Goal: Task Accomplishment & Management: Manage account settings

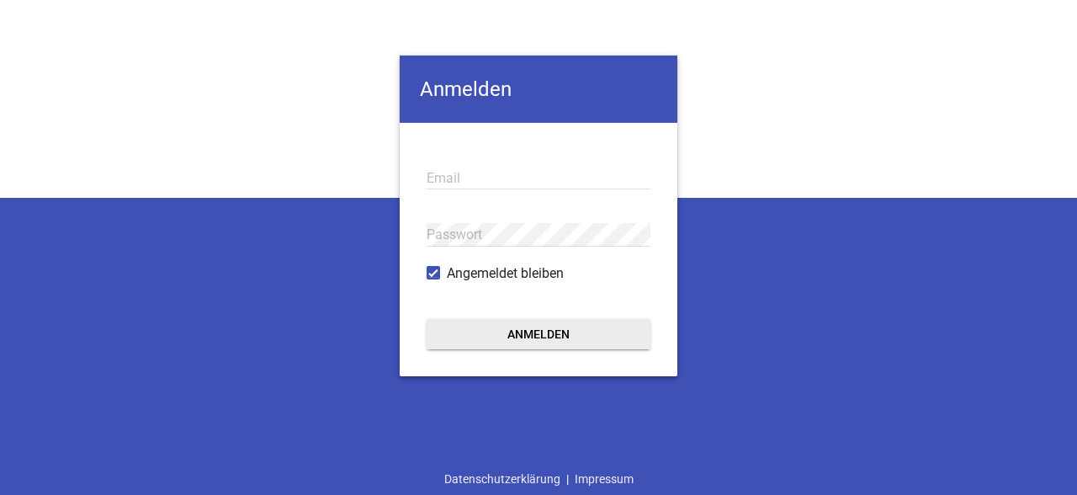
type input "[EMAIL_ADDRESS][DOMAIN_NAME]"
click at [545, 333] on button "Anmelden" at bounding box center [539, 333] width 224 height 30
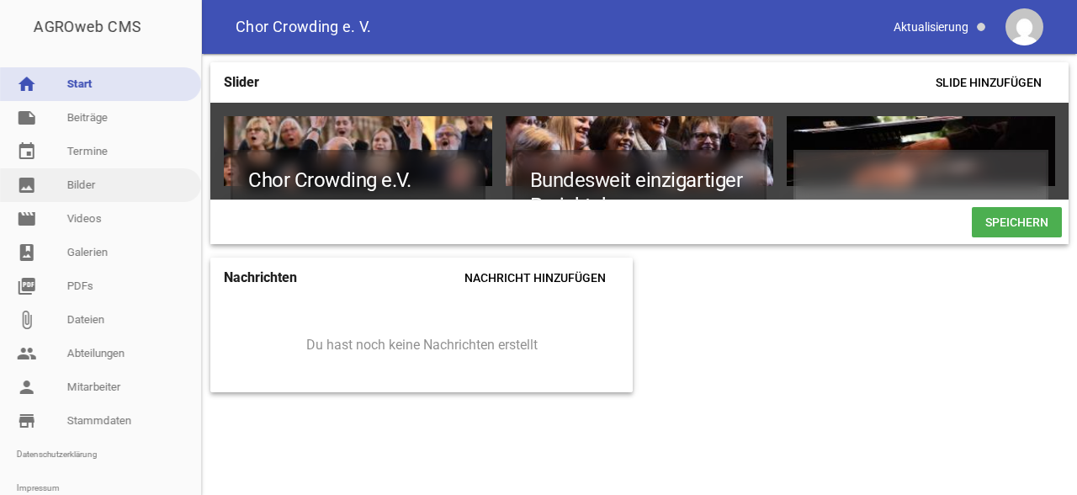
click at [72, 190] on link "image Bilder" at bounding box center [100, 185] width 201 height 34
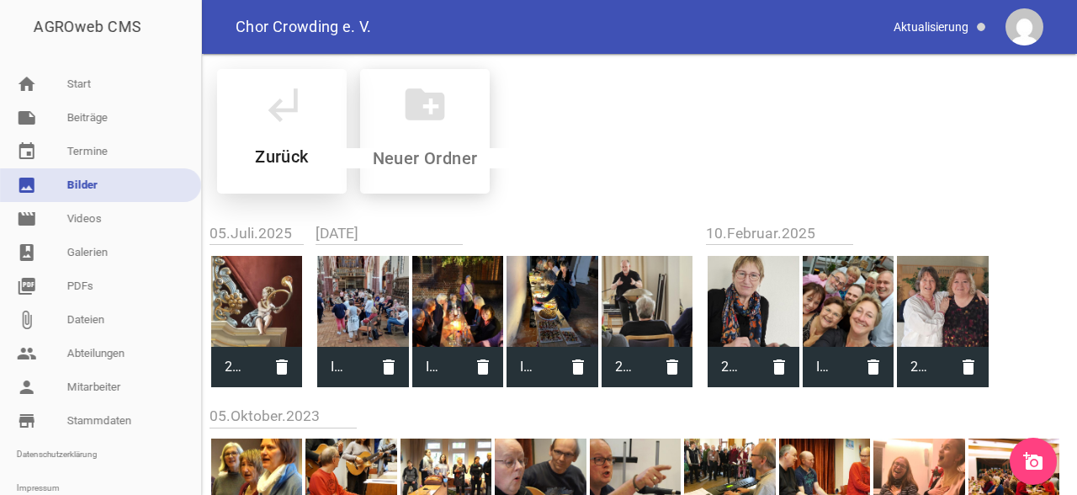
click at [312, 123] on div "subdirectory_arrow_left Zurück" at bounding box center [282, 131] width 130 height 125
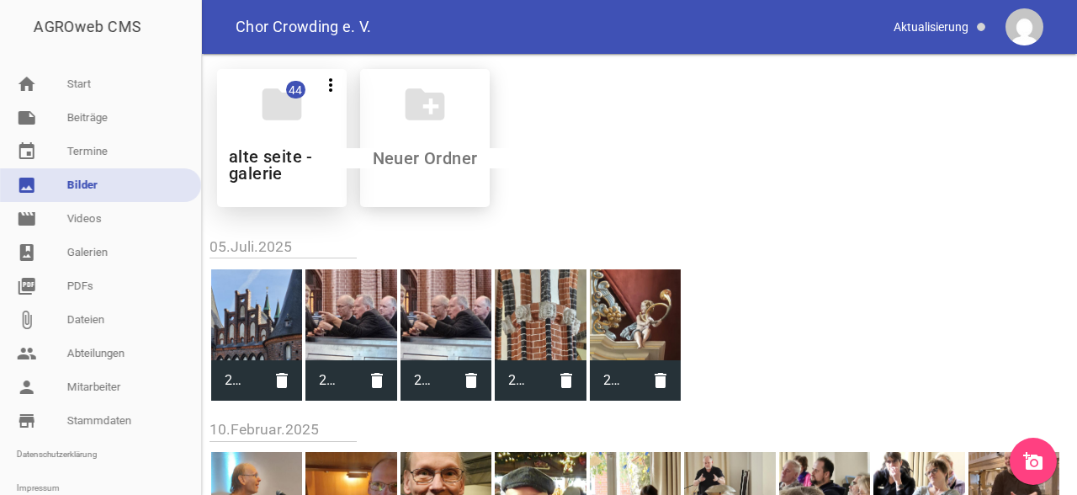
click at [286, 125] on icon "folder" at bounding box center [281, 104] width 47 height 47
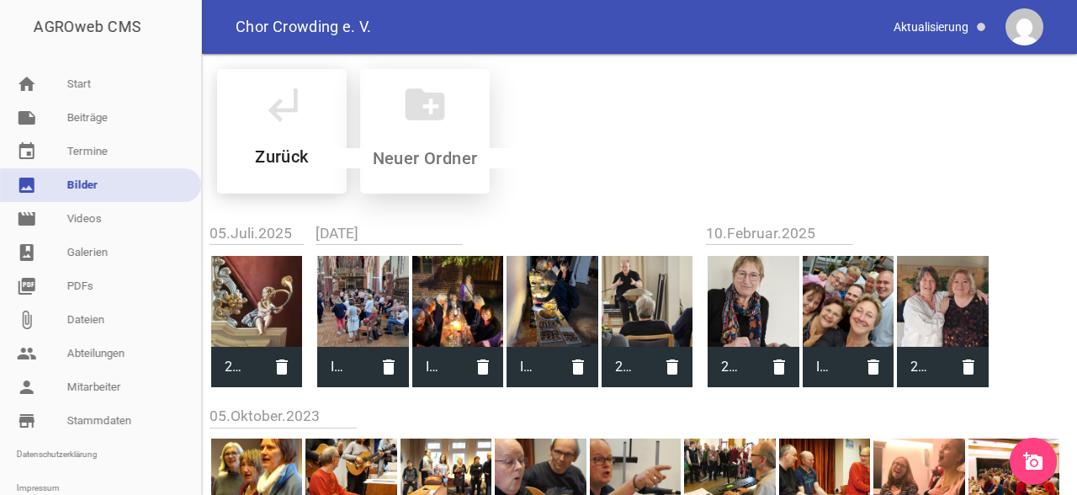
click at [444, 109] on icon "create_new_folder" at bounding box center [424, 104] width 47 height 47
click at [433, 95] on icon "create_new_folder" at bounding box center [424, 104] width 47 height 47
click at [302, 122] on icon "subdirectory_arrow_left" at bounding box center [281, 104] width 47 height 47
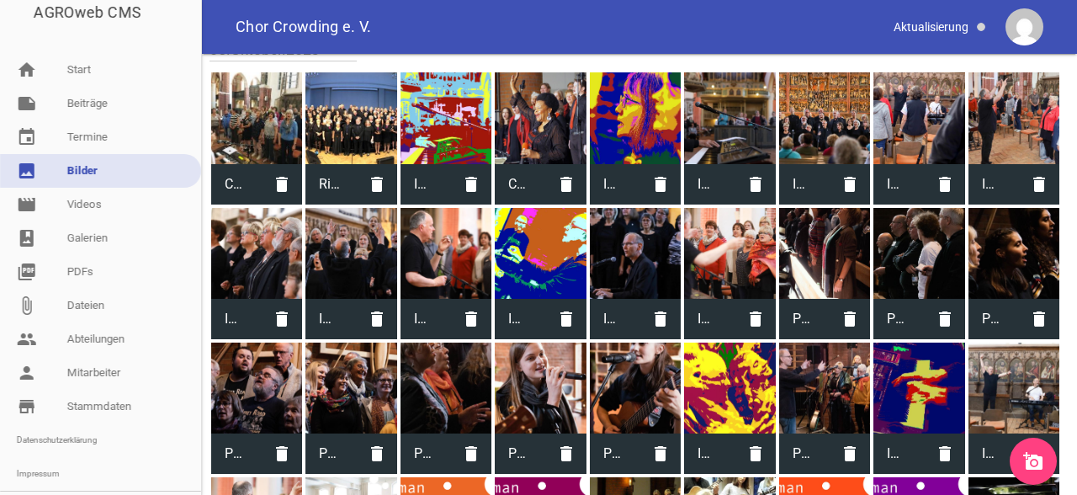
scroll to position [1201, 0]
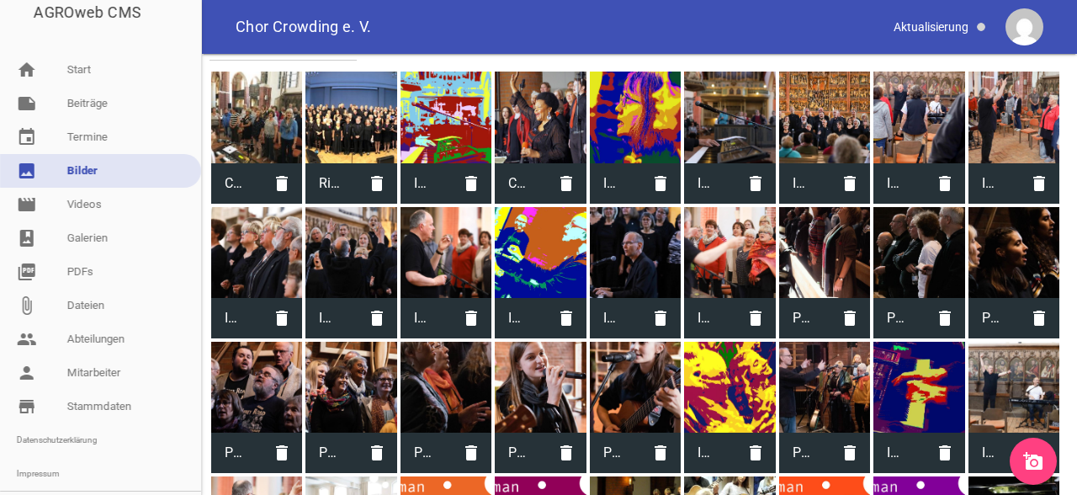
click at [349, 251] on div at bounding box center [350, 252] width 91 height 91
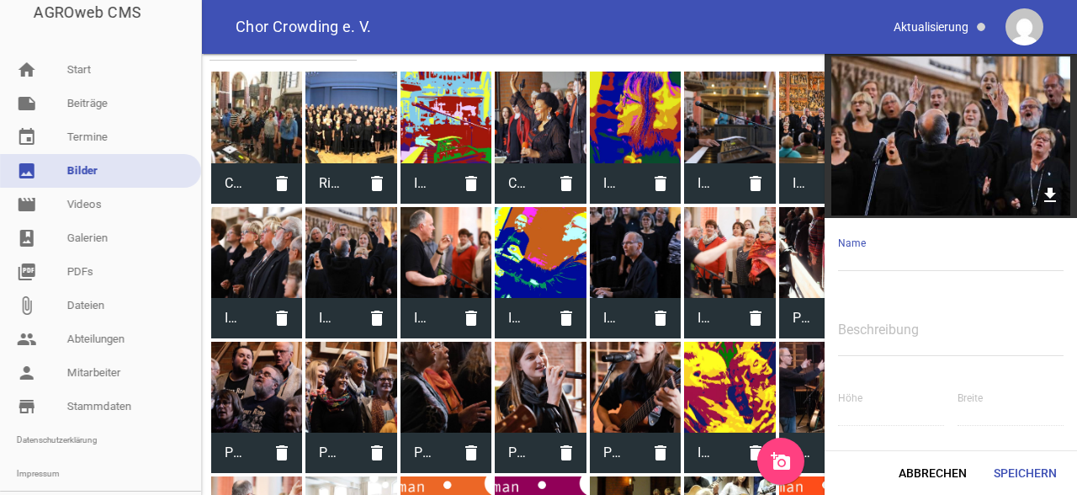
type input "IMG_3806.jpg"
type input "2592"
type input "3888"
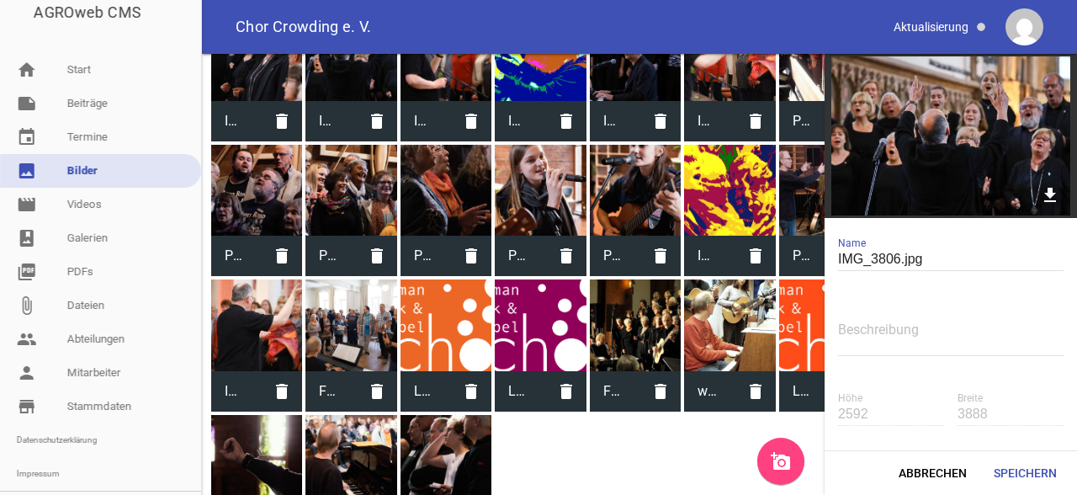
scroll to position [1395, 0]
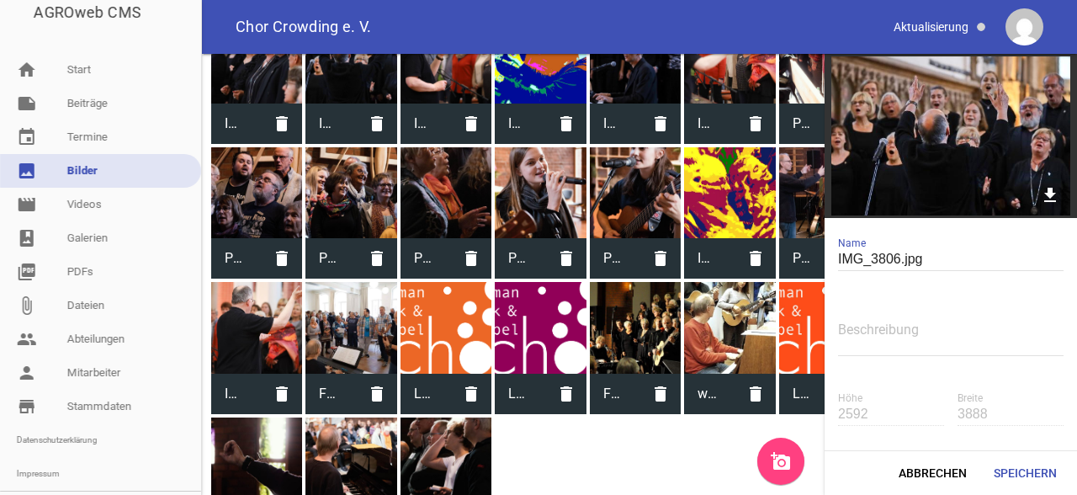
click at [352, 195] on div at bounding box center [350, 192] width 91 height 91
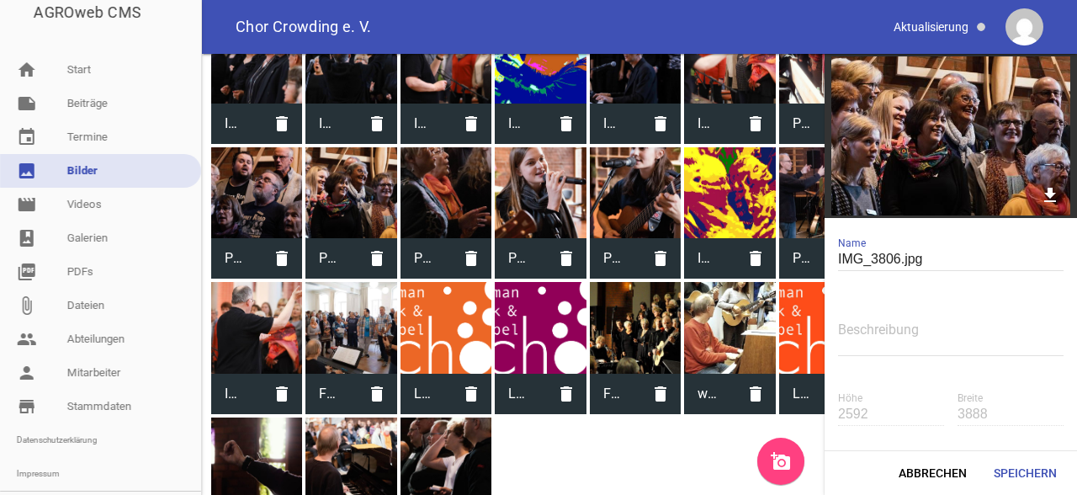
type input "P1140045.jpg"
type input "1333"
type input "2000"
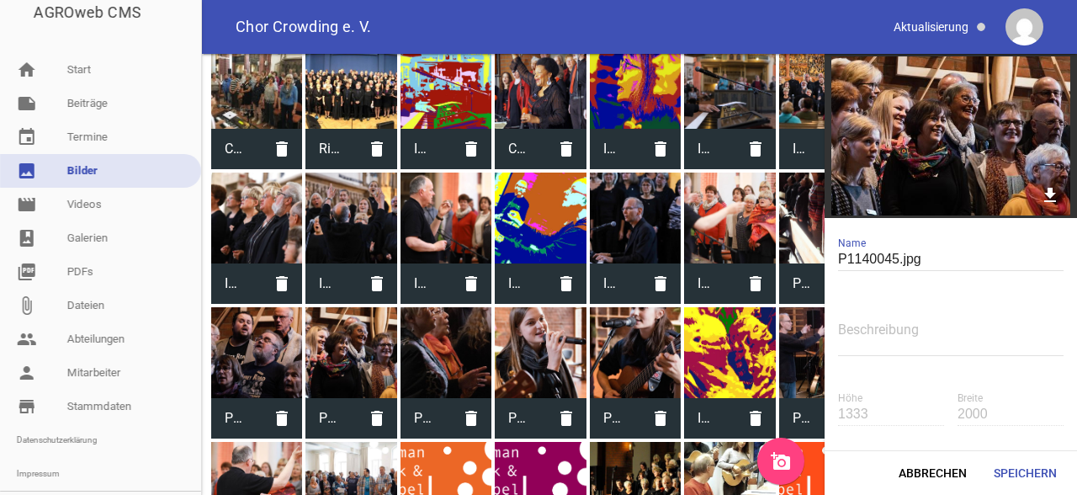
scroll to position [1234, 0]
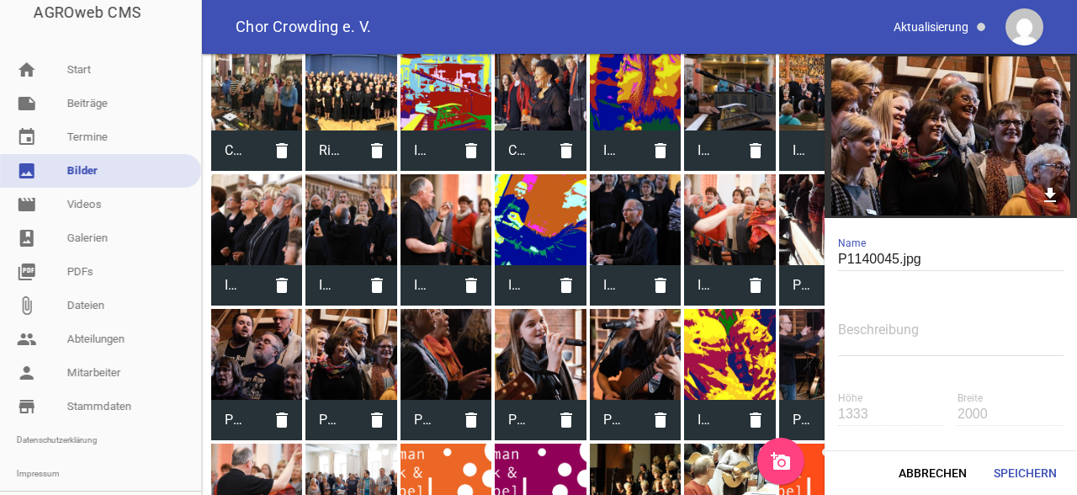
click at [367, 236] on div at bounding box center [350, 219] width 91 height 91
type input "IMG_3806.jpg"
type input "2592"
type input "3888"
